Goal: Find specific page/section: Find specific page/section

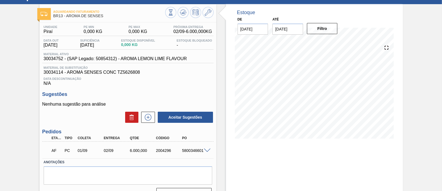
scroll to position [34, 0]
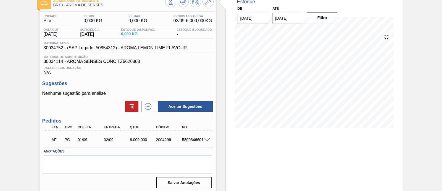
click at [207, 139] on span at bounding box center [207, 139] width 7 height 4
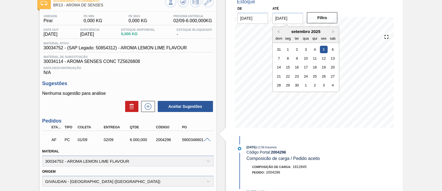
click at [290, 19] on input "[DATE]" at bounding box center [288, 18] width 31 height 11
click at [334, 31] on button "Next Month" at bounding box center [335, 32] width 4 height 4
click at [279, 32] on button "Previous Month" at bounding box center [278, 32] width 4 height 4
click at [323, 75] on div "22" at bounding box center [324, 75] width 7 height 7
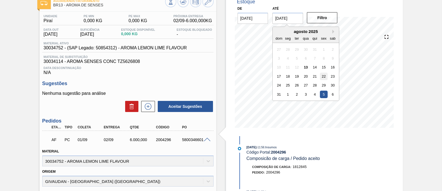
type input "[DATE]"
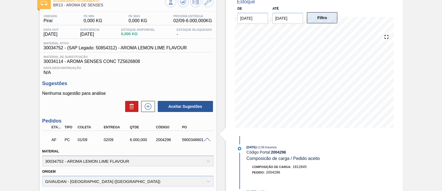
click at [324, 16] on button "Filtro" at bounding box center [322, 17] width 31 height 11
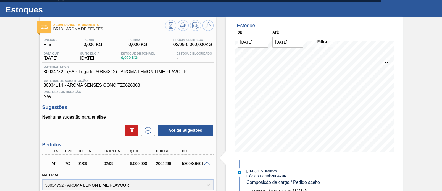
scroll to position [0, 0]
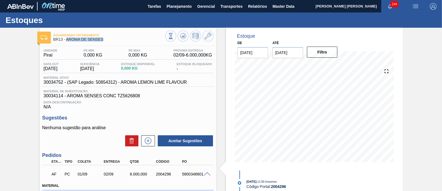
drag, startPoint x: 67, startPoint y: 39, endPoint x: 105, endPoint y: 41, distance: 38.5
click at [105, 41] on span "BR13 - AROMA DE SENSES" at bounding box center [109, 39] width 112 height 4
copy span "AROMA DE SENSES"
